Goal: Transaction & Acquisition: Purchase product/service

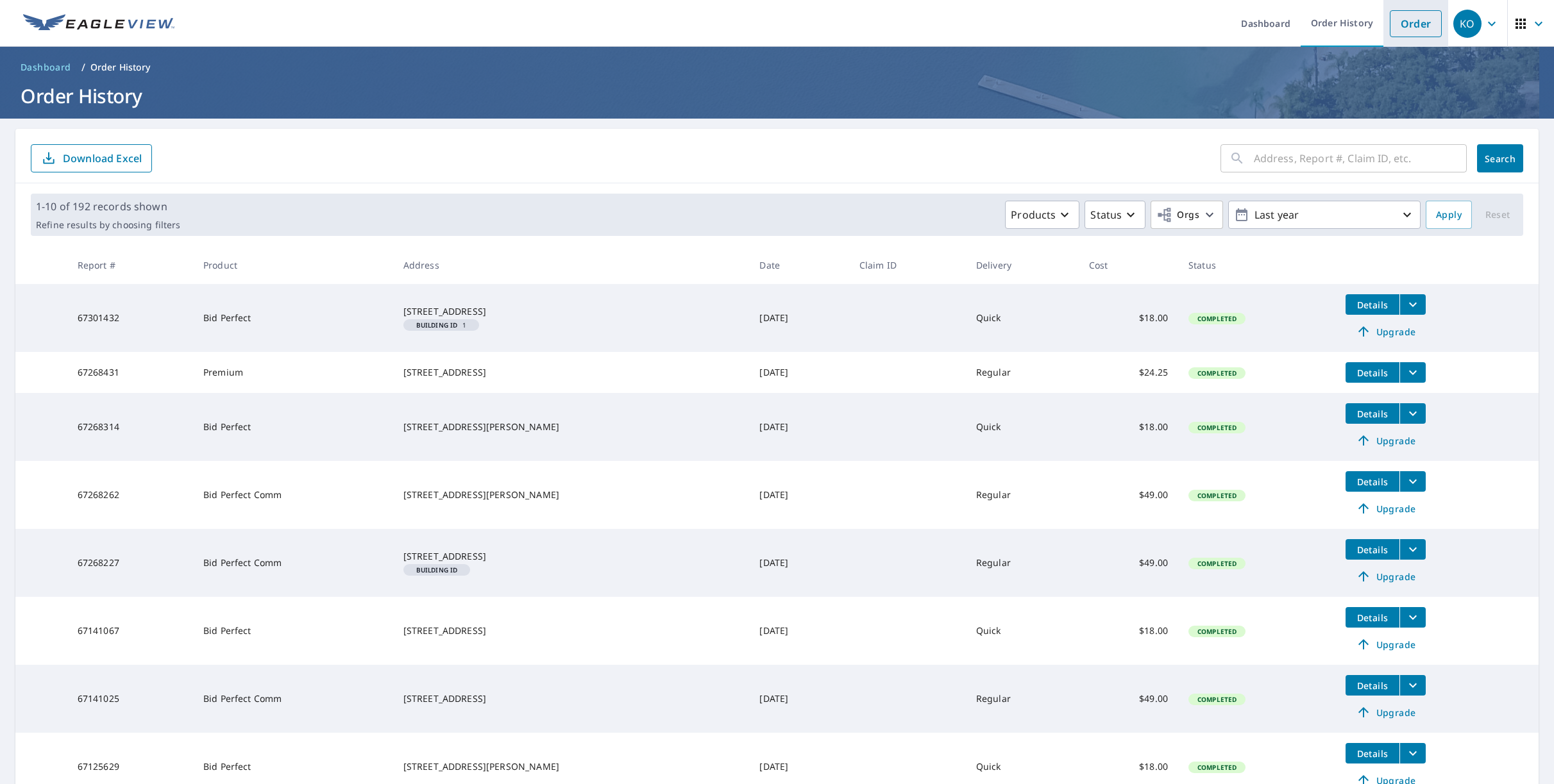
drag, startPoint x: 1419, startPoint y: 28, endPoint x: 1403, endPoint y: 41, distance: 20.6
click at [1419, 28] on link "Order" at bounding box center [1416, 24] width 52 height 27
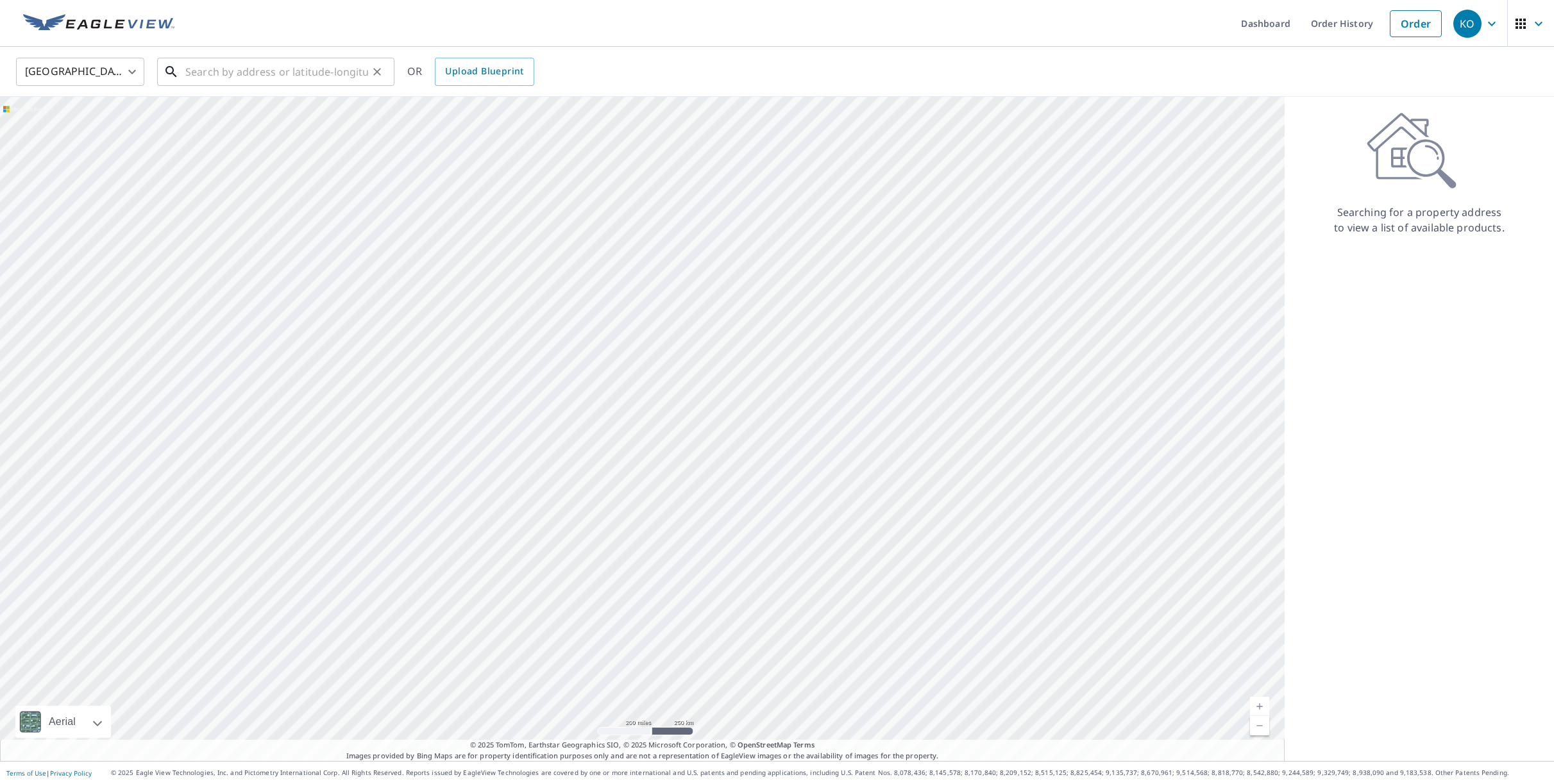
click at [326, 71] on input "text" at bounding box center [277, 71] width 182 height 36
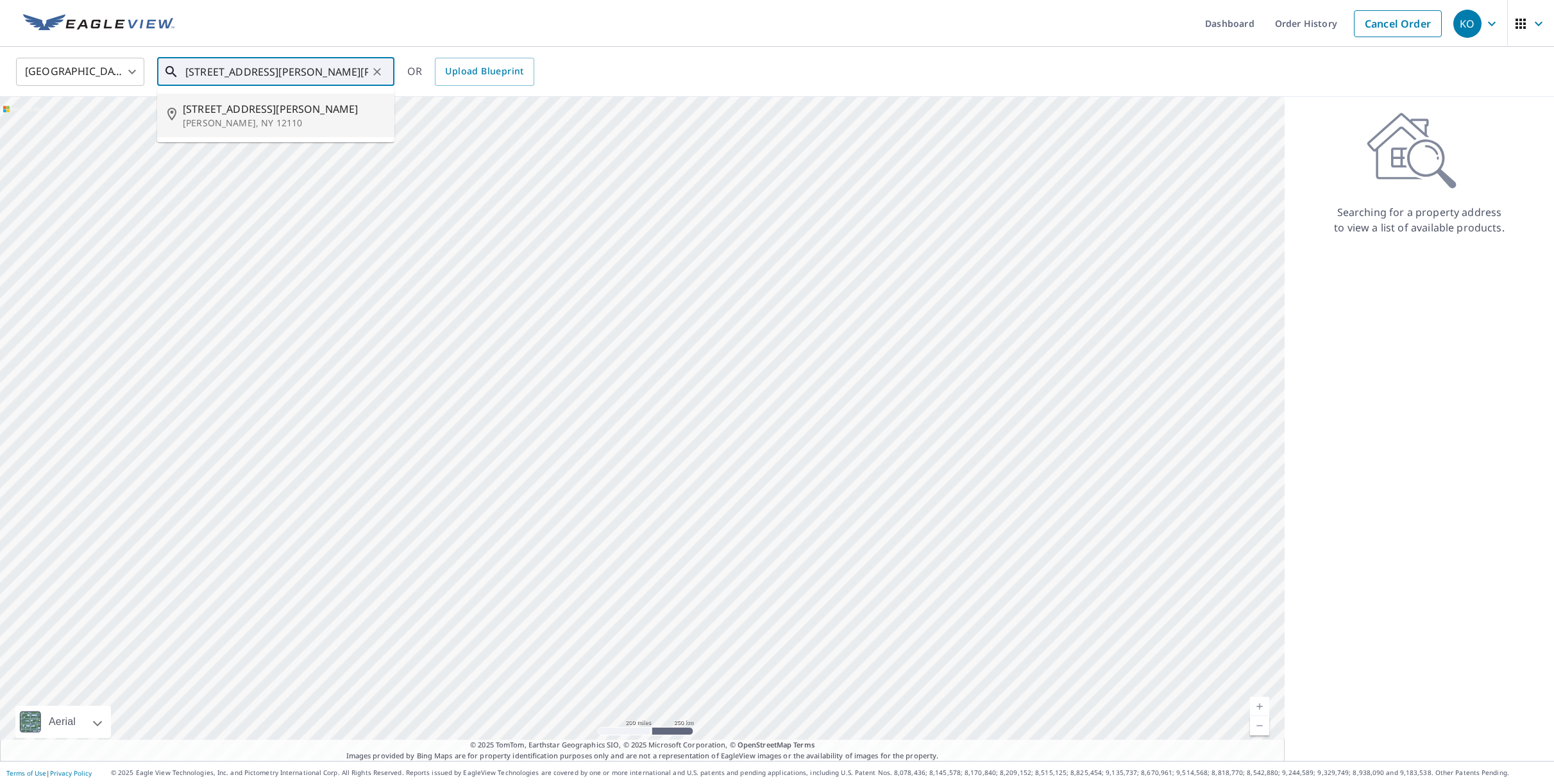
click at [234, 119] on p "[PERSON_NAME], NY 12110" at bounding box center [283, 123] width 201 height 13
type input "[STREET_ADDRESS][PERSON_NAME][PERSON_NAME]"
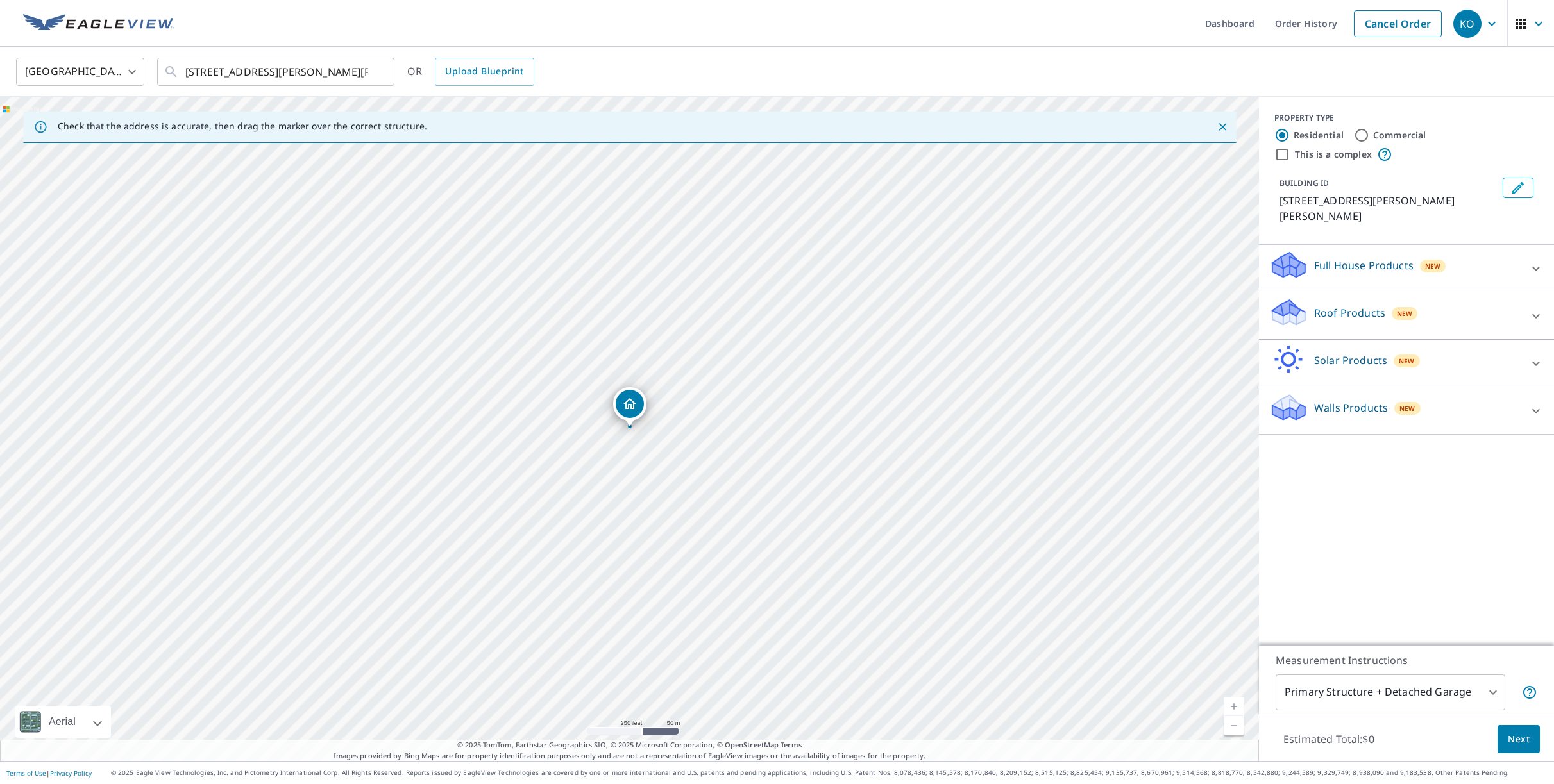
click at [1380, 305] on p "Roof Products" at bounding box center [1350, 312] width 71 height 15
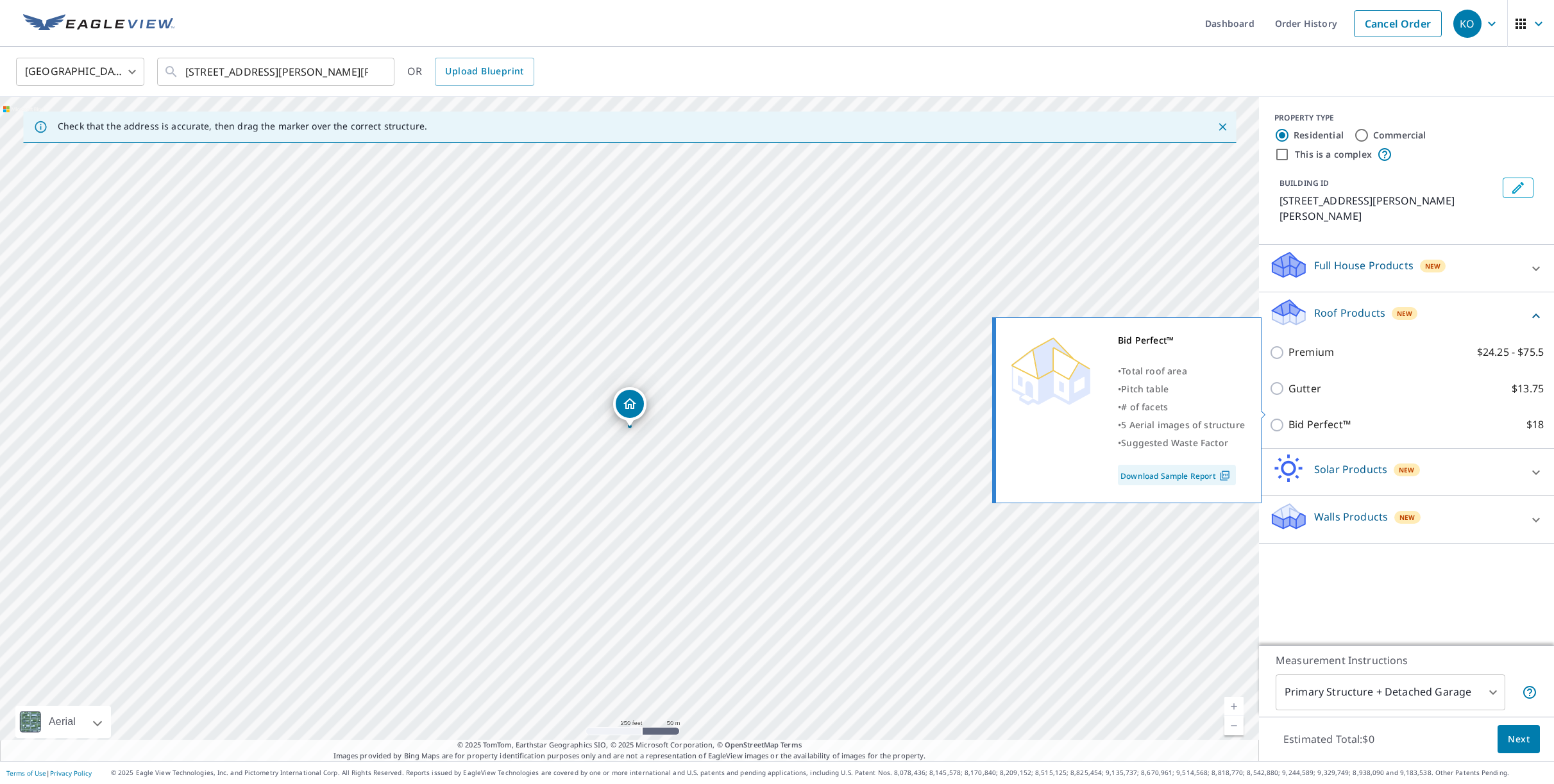
click at [1281, 418] on input "Bid Perfect™ $18" at bounding box center [1279, 425] width 19 height 15
checkbox input "true"
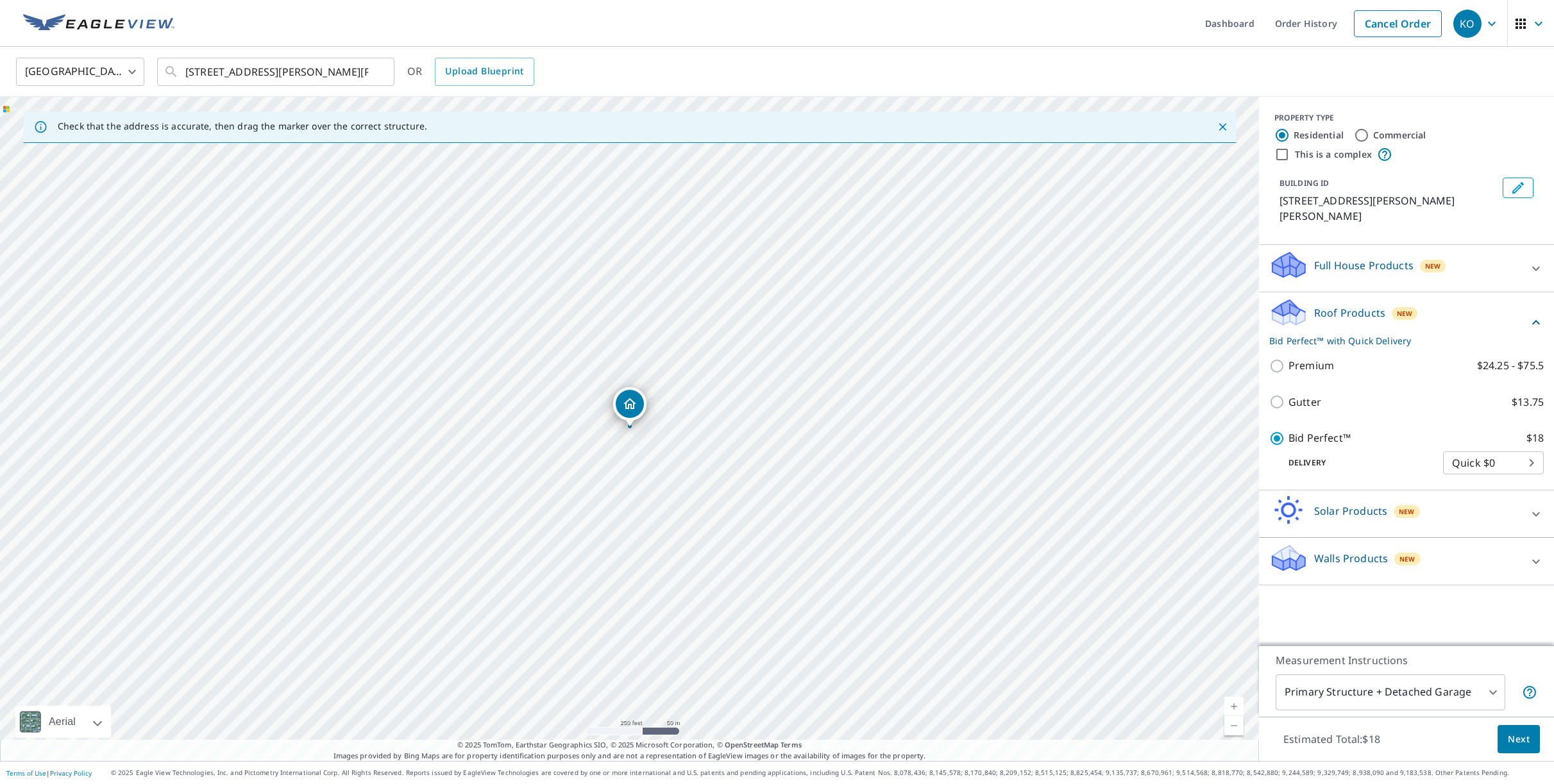
click at [1516, 743] on span "Next" at bounding box center [1518, 739] width 22 height 16
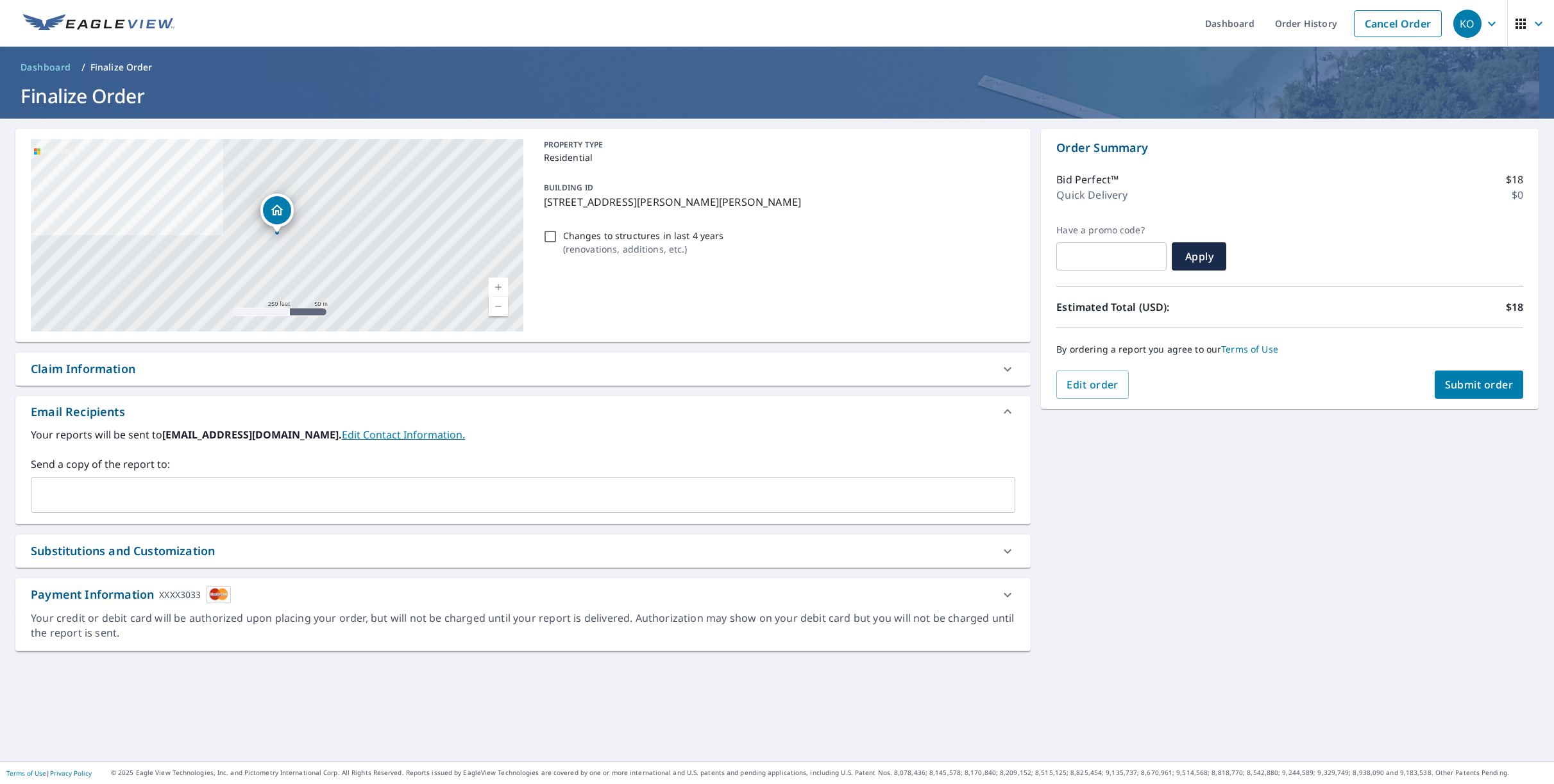
click at [1473, 388] on span "Submit order" at bounding box center [1479, 384] width 69 height 14
